Goal: Task Accomplishment & Management: Manage account settings

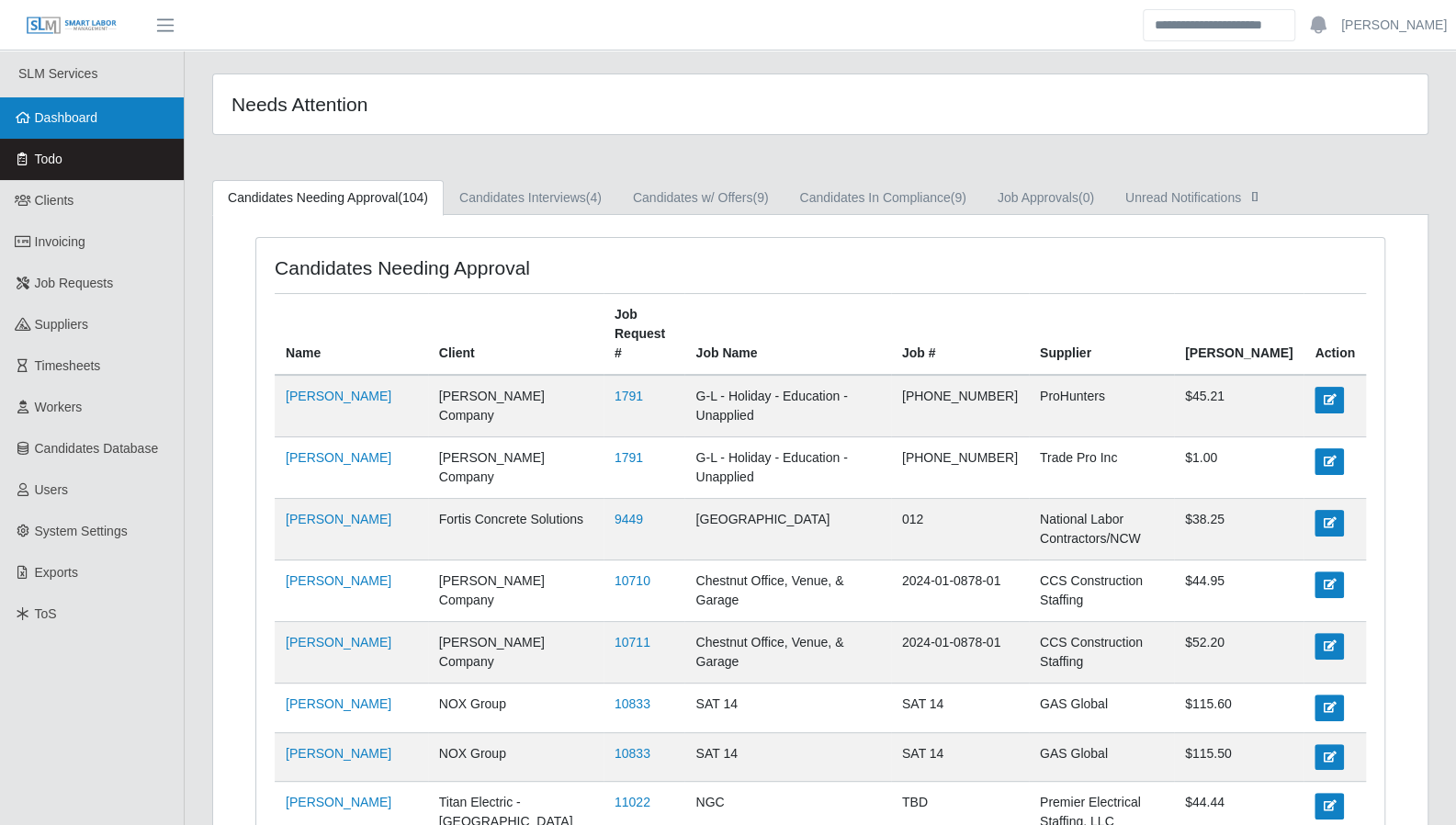
click at [25, 118] on icon at bounding box center [23, 117] width 17 height 13
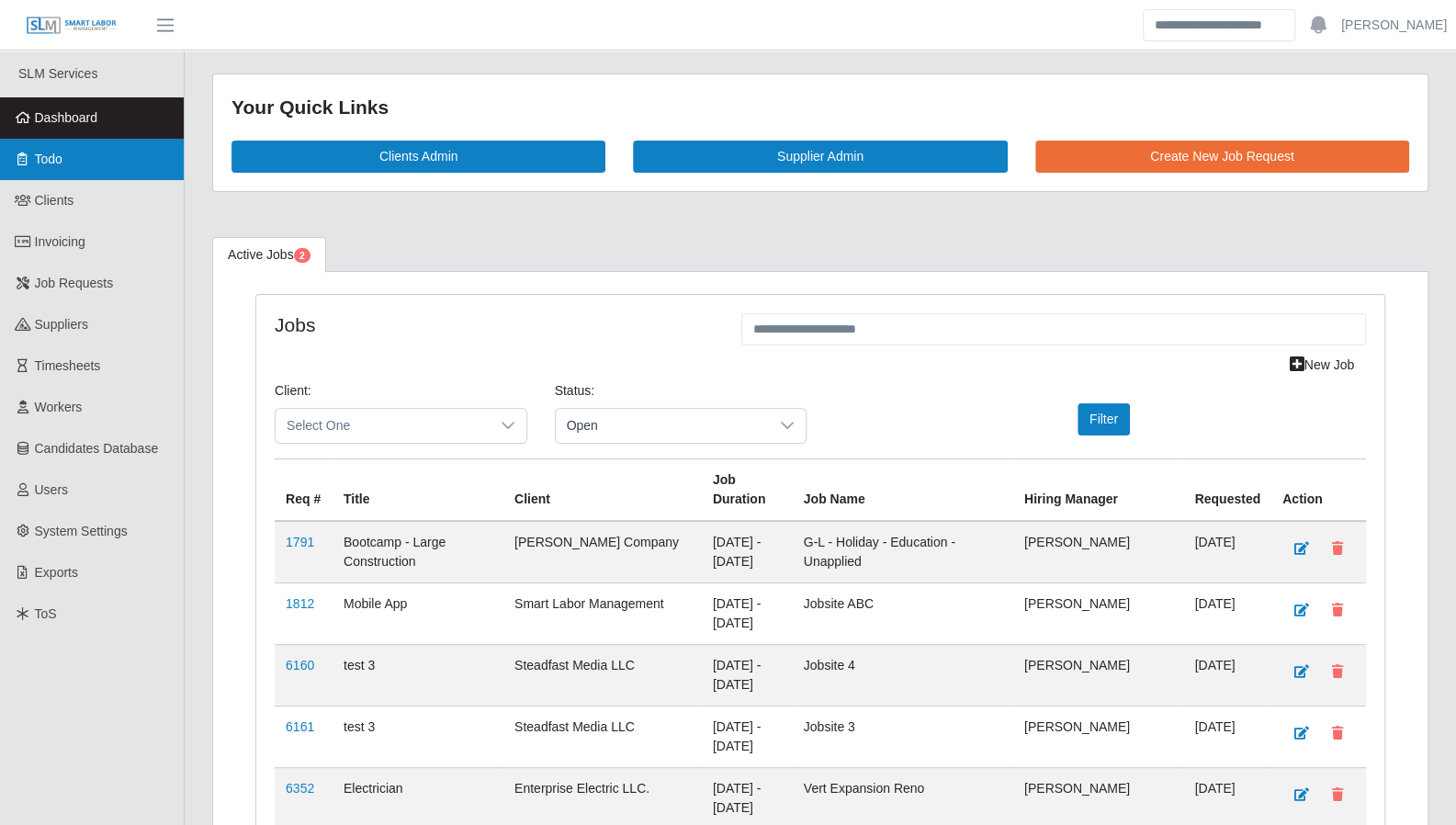
click at [54, 151] on span "Todo" at bounding box center [48, 159] width 27 height 15
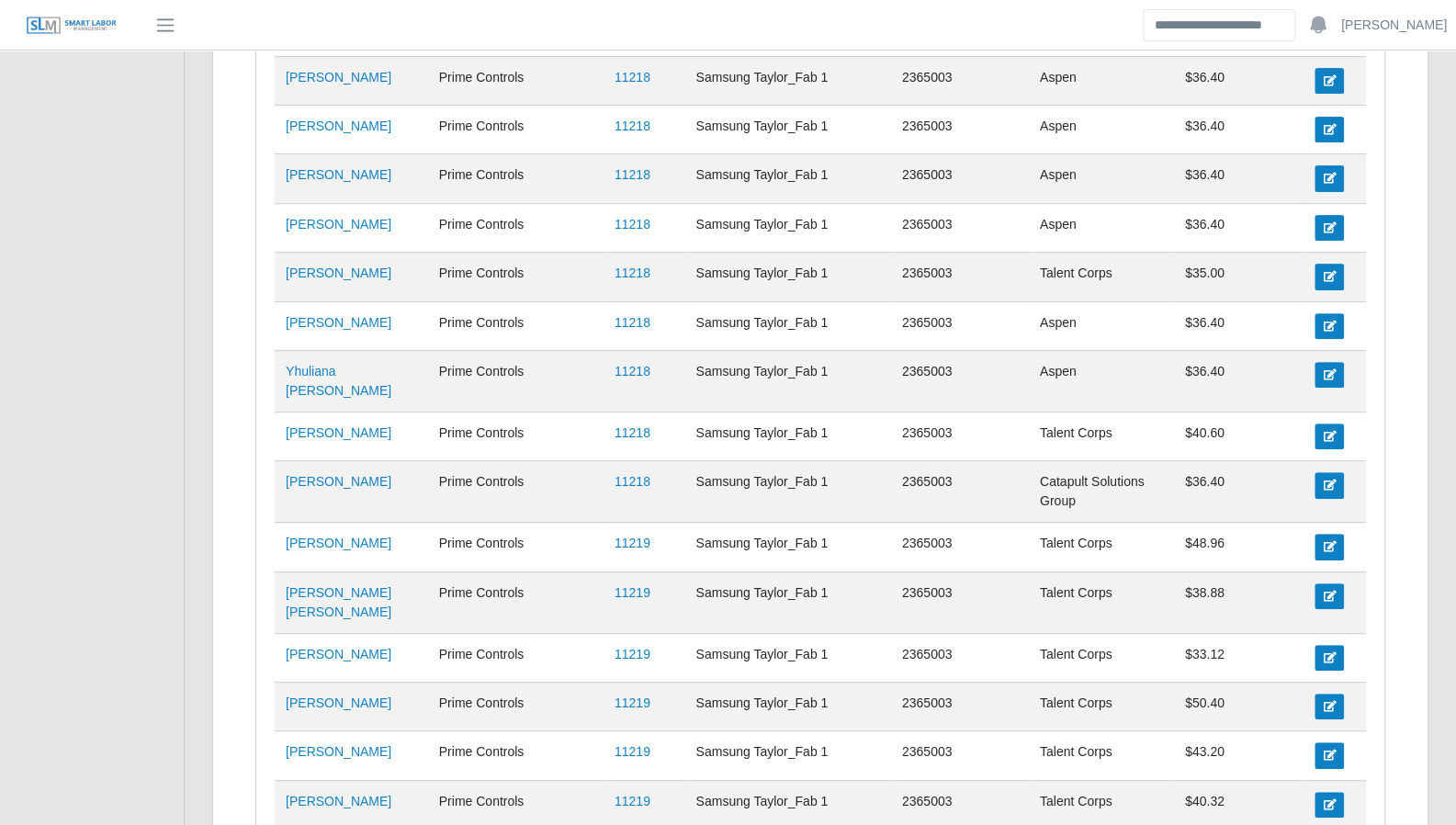
scroll to position [5044, 0]
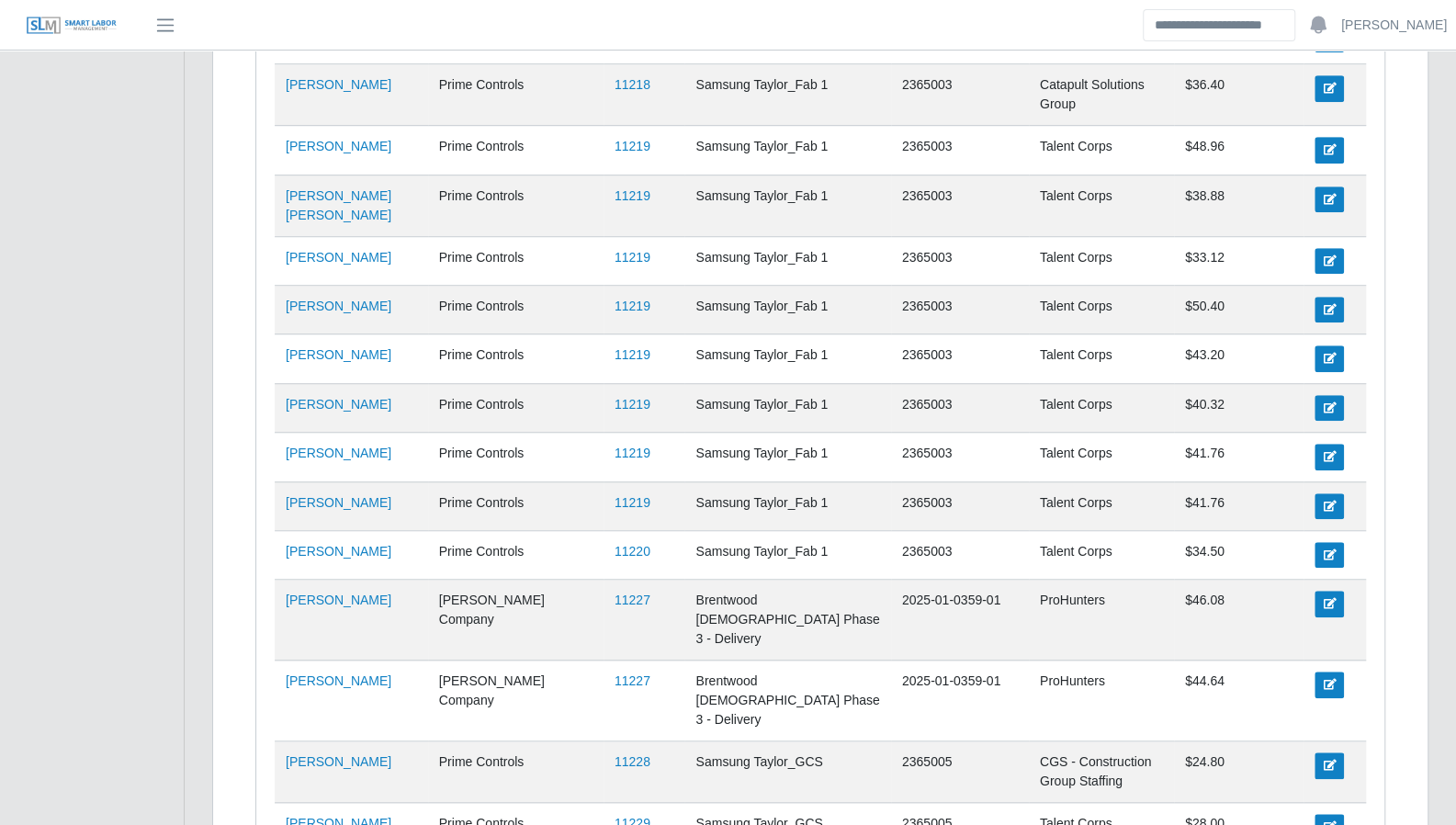
click at [604, 803] on td "11229" at bounding box center [644, 828] width 82 height 49
click at [614, 817] on link "11229" at bounding box center [632, 824] width 36 height 15
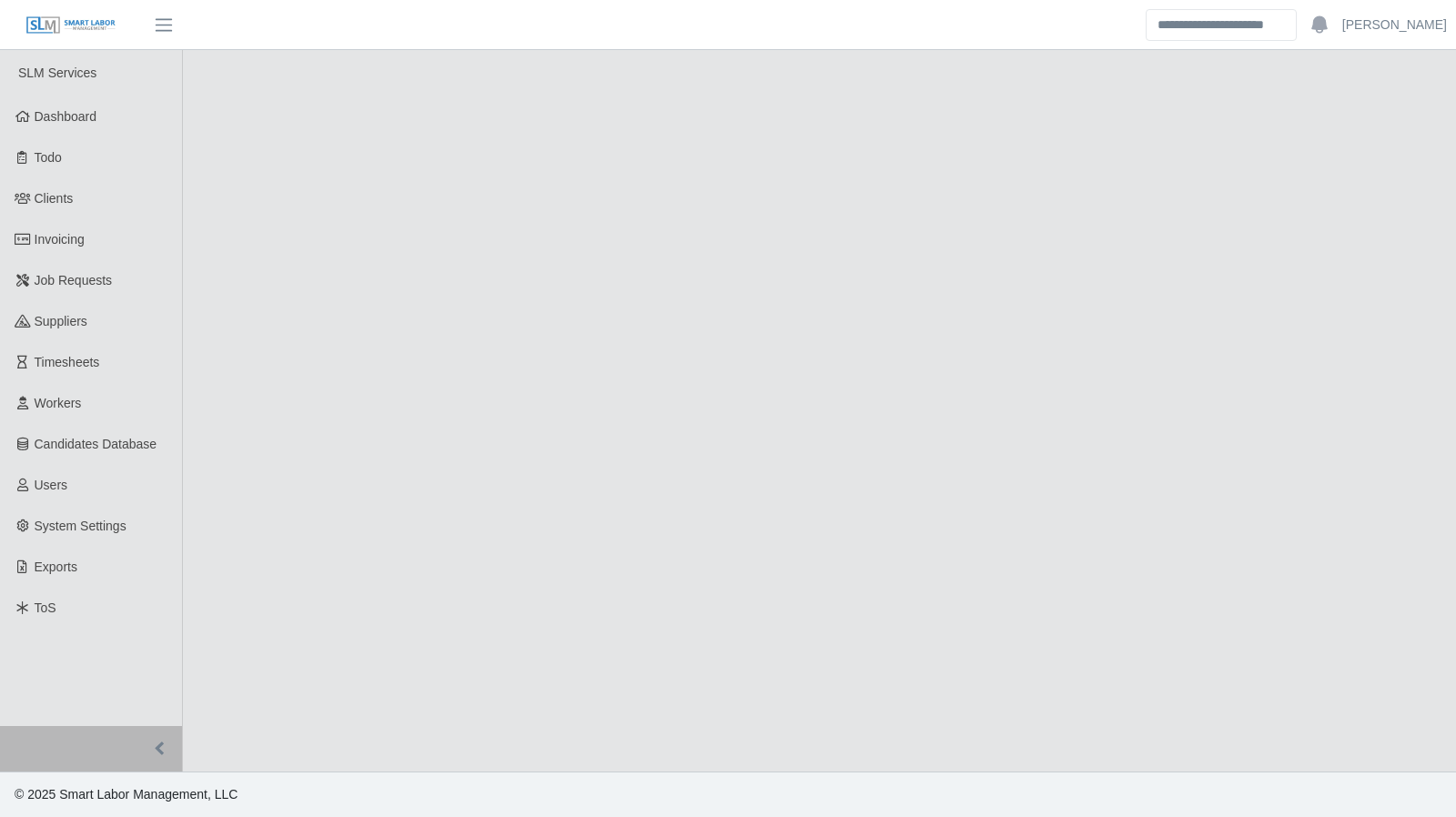
select select "****"
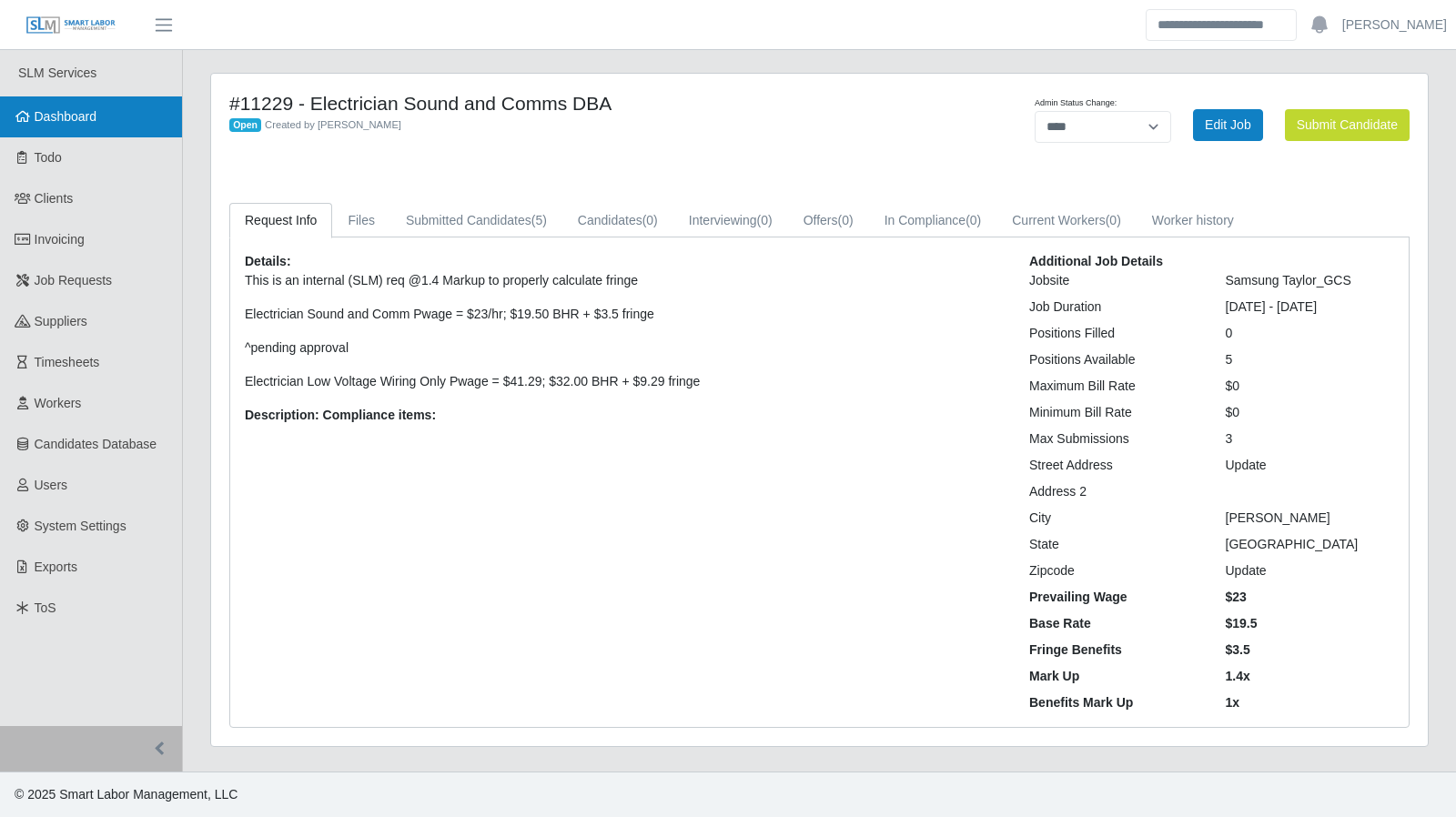
click at [93, 119] on span "Dashboard" at bounding box center [65, 116] width 62 height 15
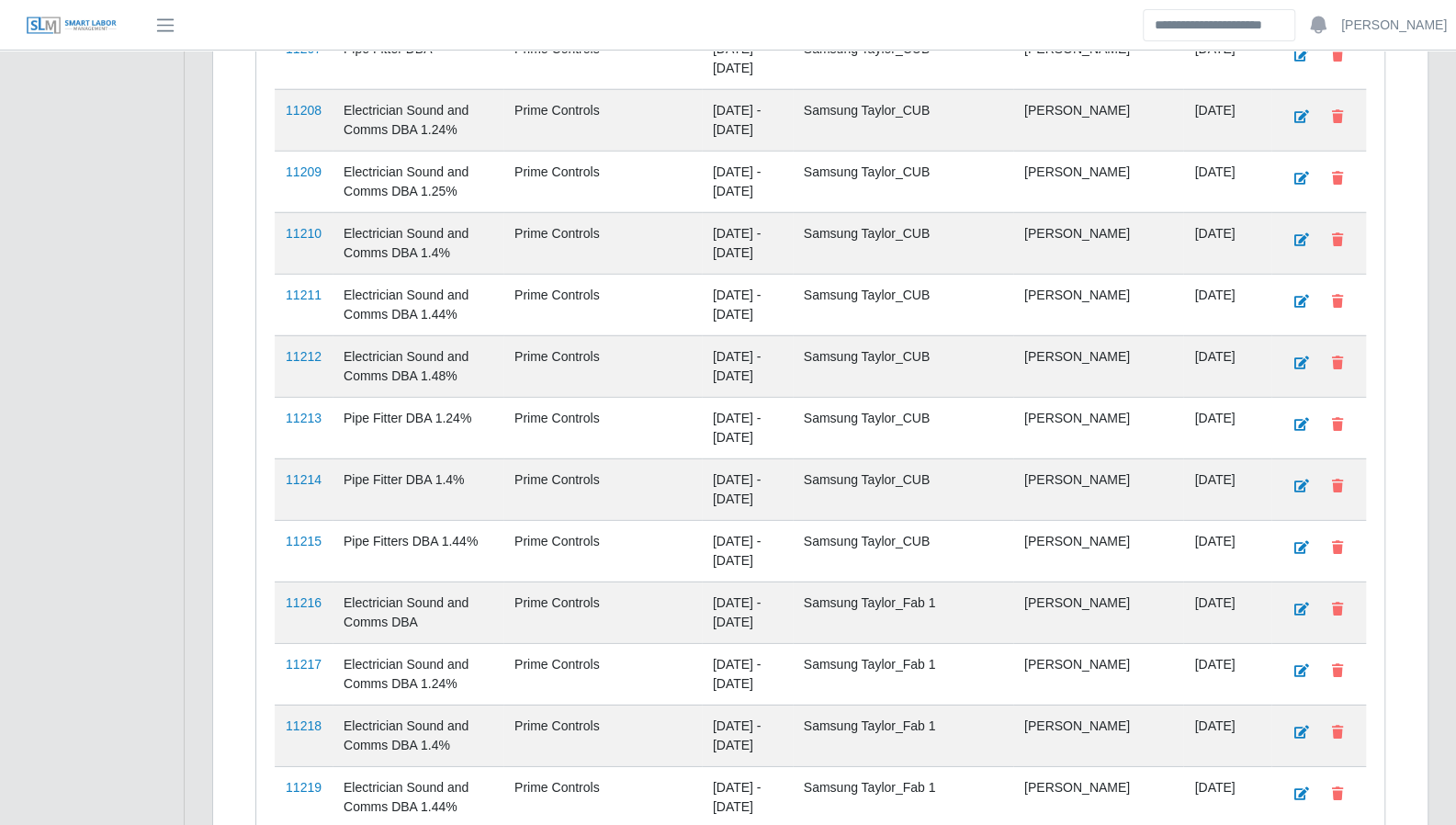
scroll to position [4737, 0]
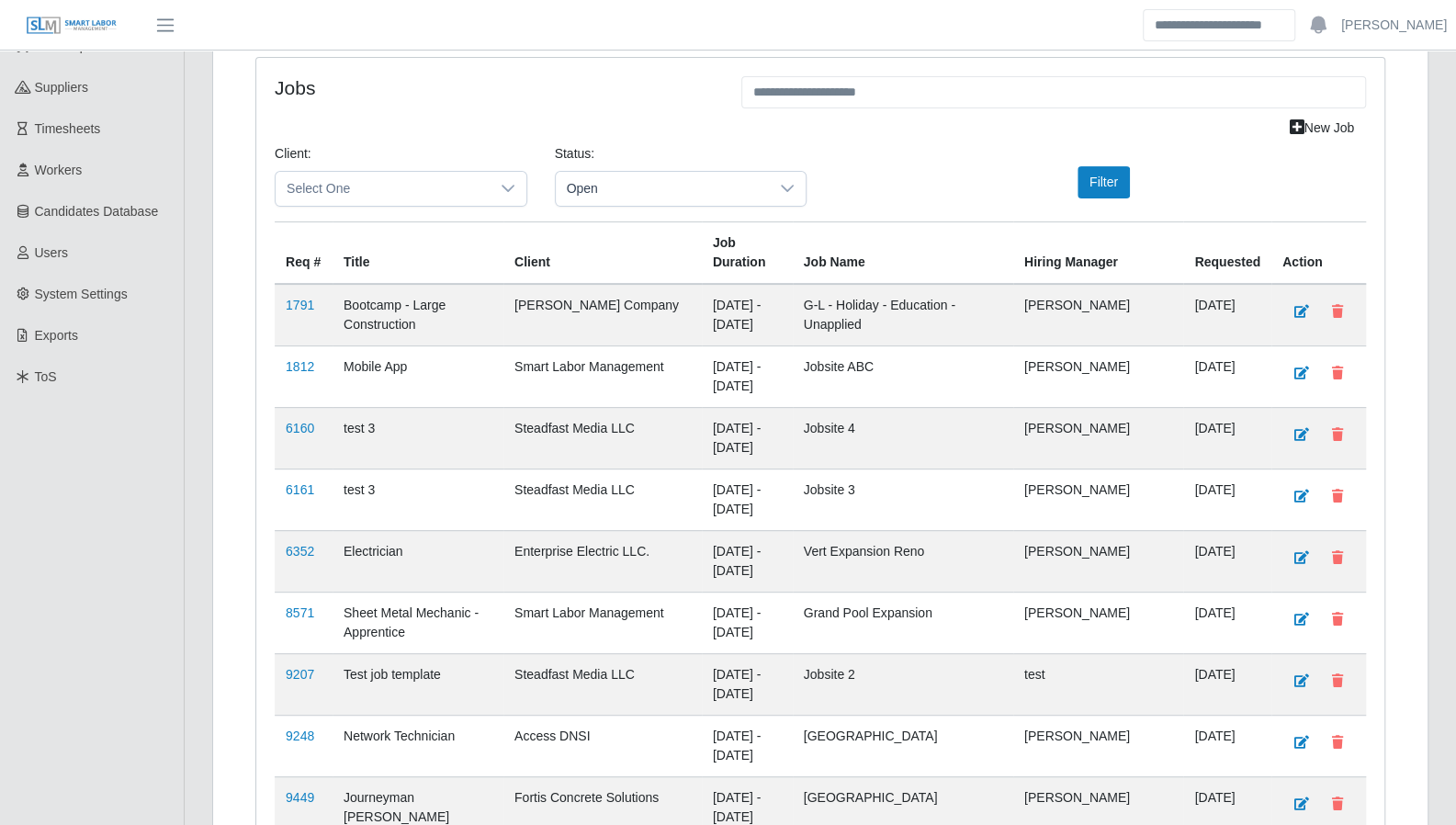
scroll to position [0, 0]
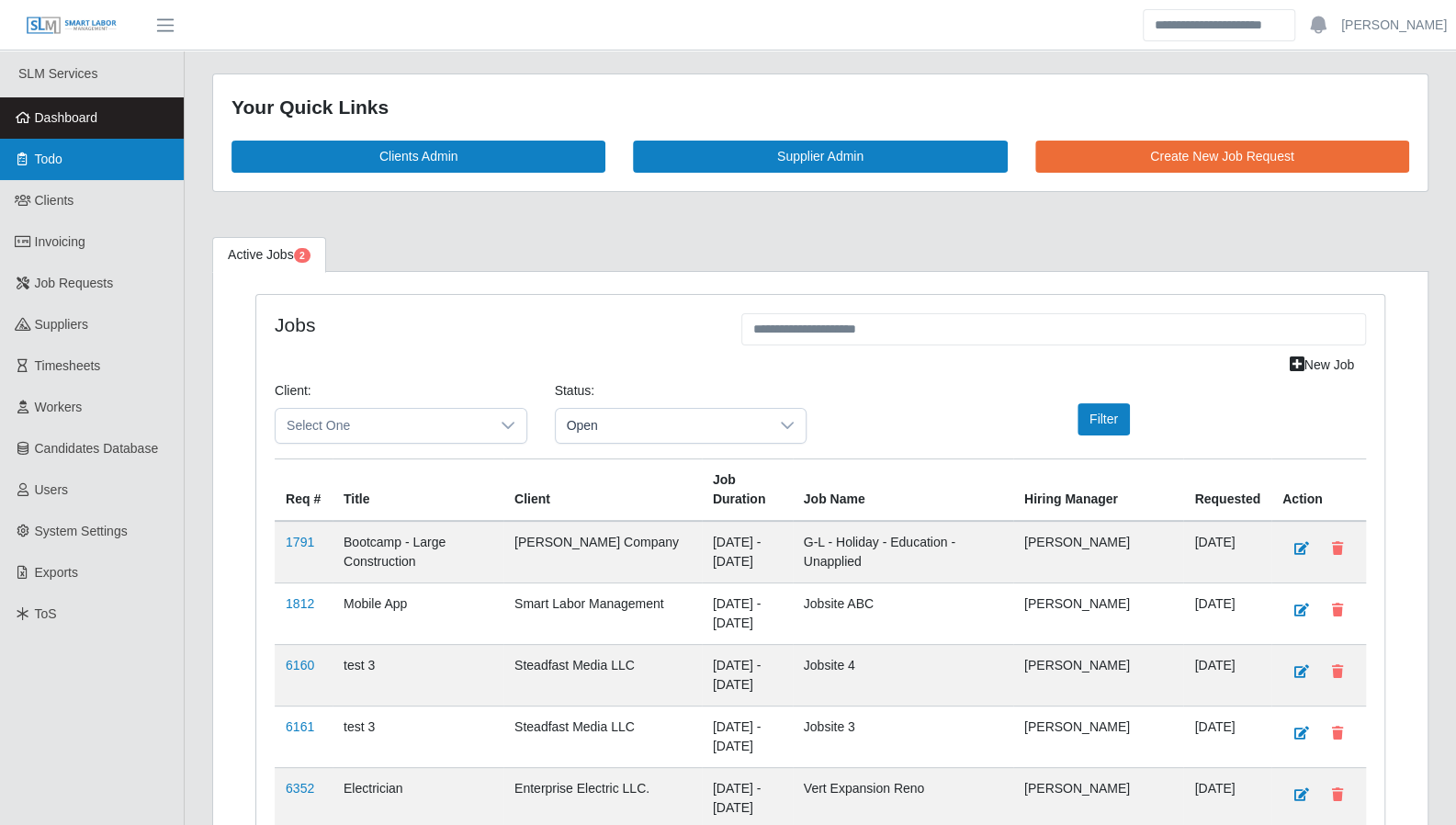
click at [54, 166] on span "Todo" at bounding box center [48, 159] width 27 height 15
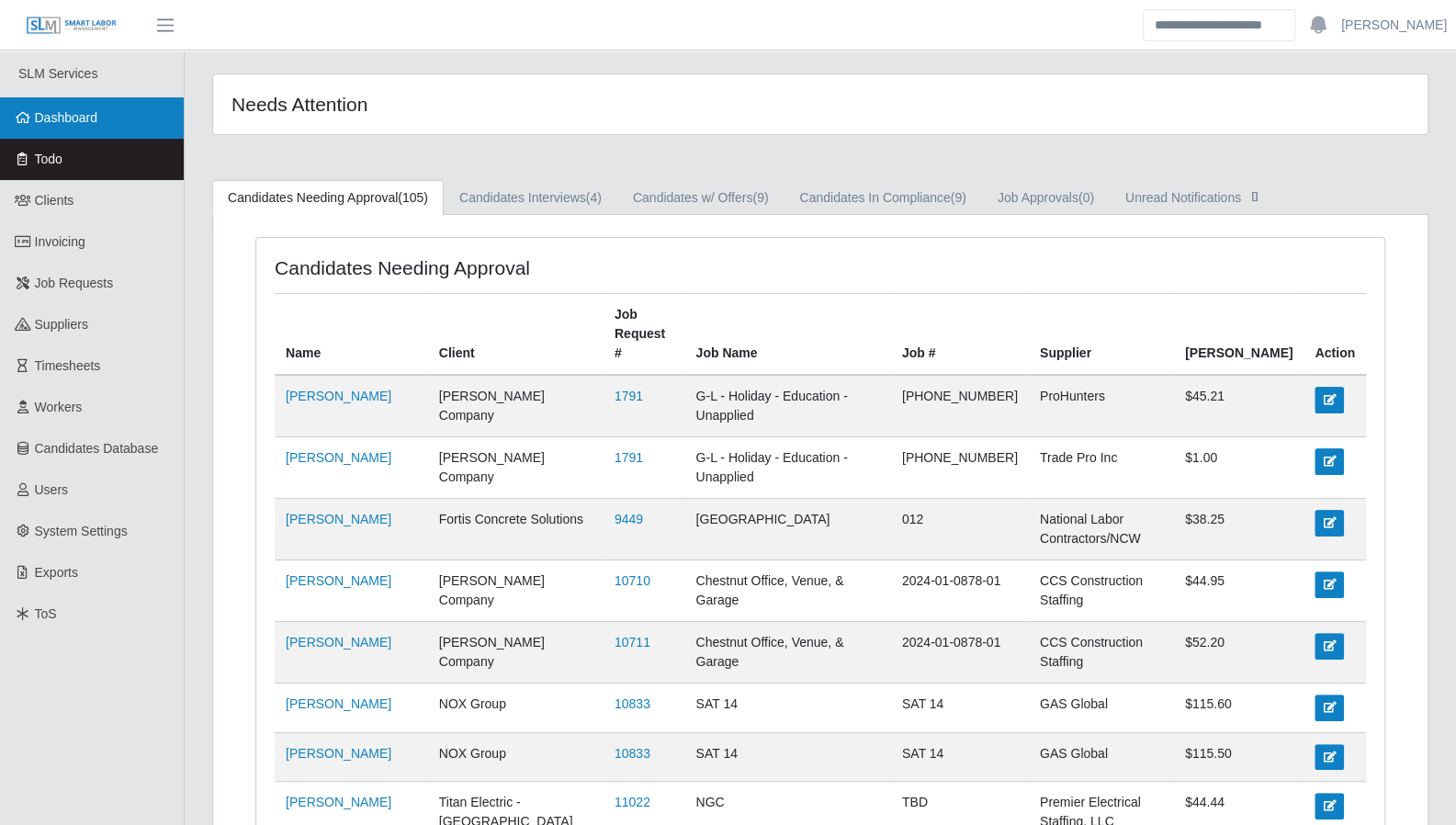
click at [75, 121] on span "Dashboard" at bounding box center [66, 117] width 63 height 15
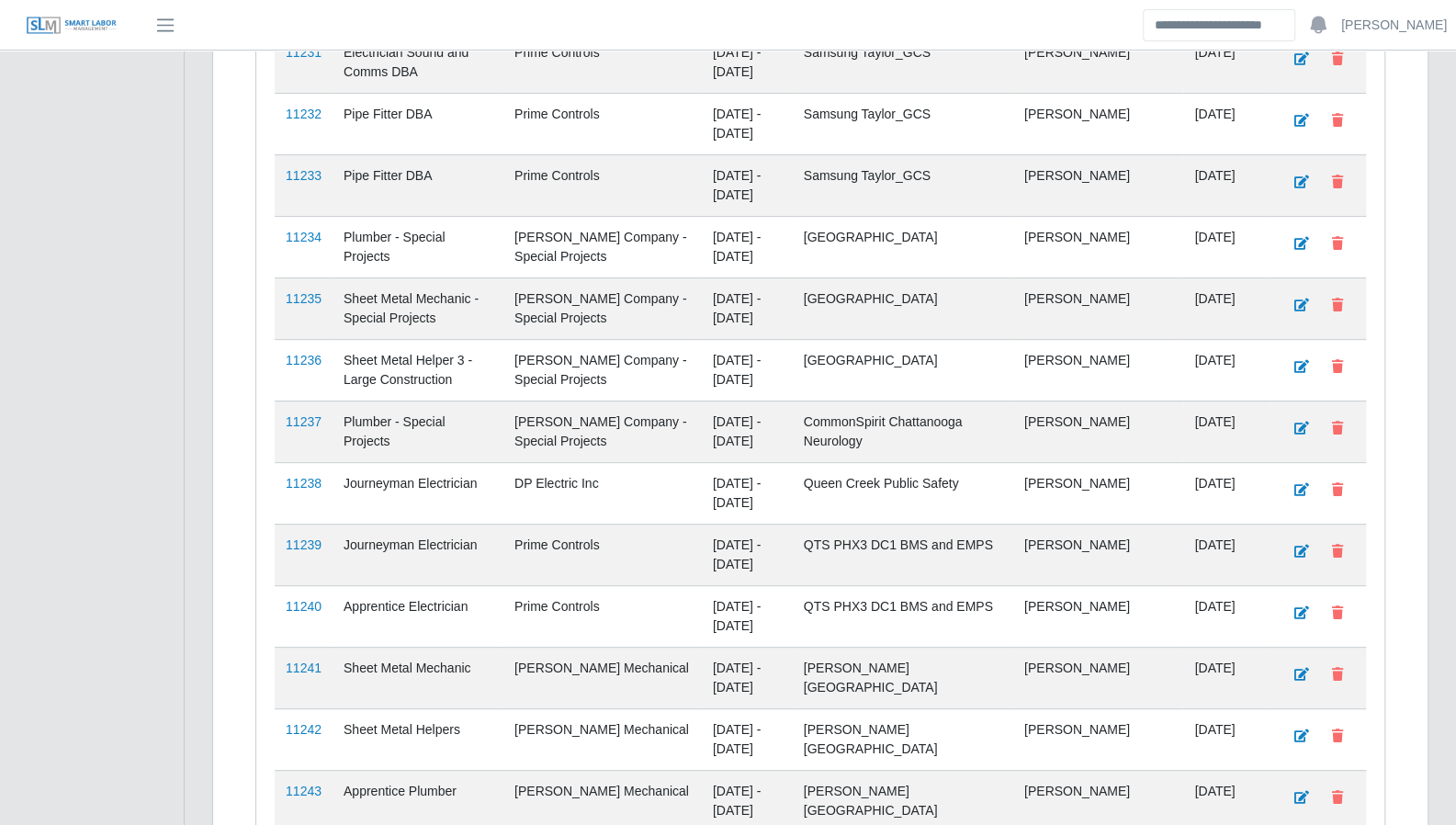
scroll to position [4737, 0]
